Goal: Use online tool/utility: Use online tool/utility

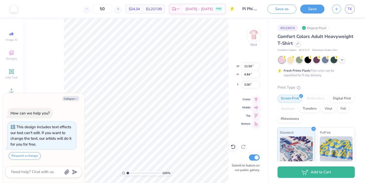
type textarea "x"
type input "6.55"
type input "2.54"
type input "5.30"
type textarea "x"
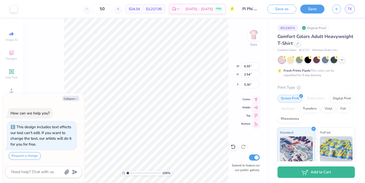
type input "3.80"
click at [253, 32] on img at bounding box center [254, 34] width 20 height 20
click at [343, 60] on icon at bounding box center [342, 59] width 4 height 4
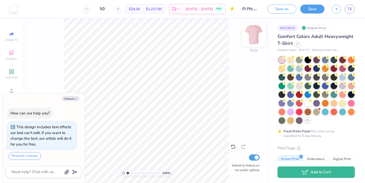
click at [258, 34] on img at bounding box center [254, 34] width 20 height 20
type textarea "x"
